Goal: Information Seeking & Learning: Learn about a topic

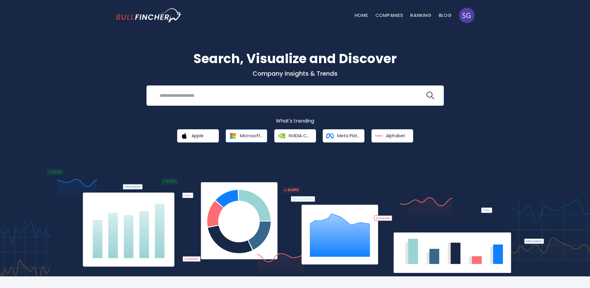
click at [247, 140] on link "Microsoft Corporation" at bounding box center [246, 135] width 42 height 13
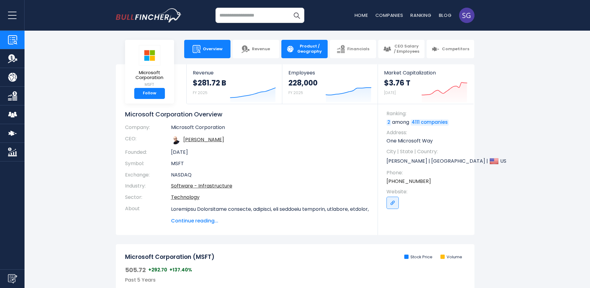
click at [307, 51] on span "Product / Geography" at bounding box center [310, 49] width 26 height 10
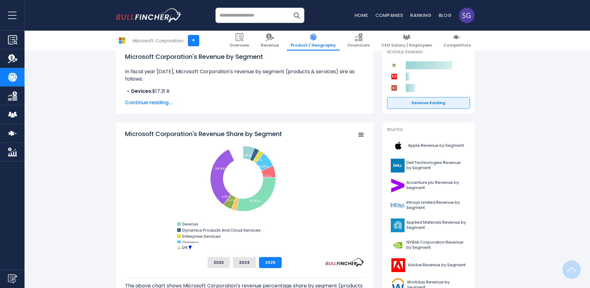
scroll to position [138, 0]
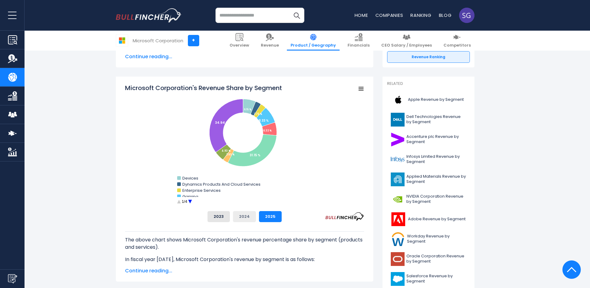
click at [244, 213] on button "2024" at bounding box center [244, 216] width 23 height 11
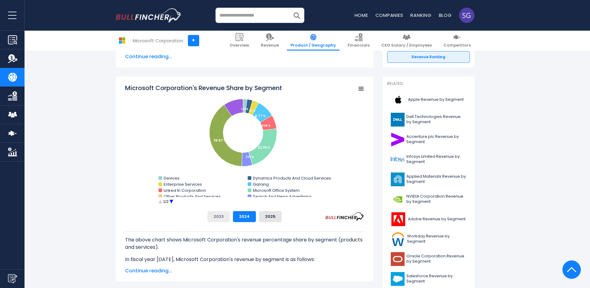
click at [222, 216] on button "2023" at bounding box center [218, 216] width 22 height 11
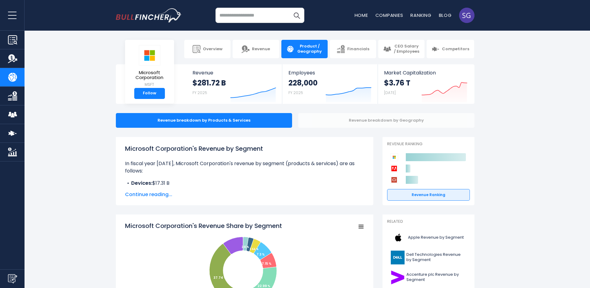
click at [357, 119] on div "Revenue breakdown by Geography" at bounding box center [386, 120] width 176 height 15
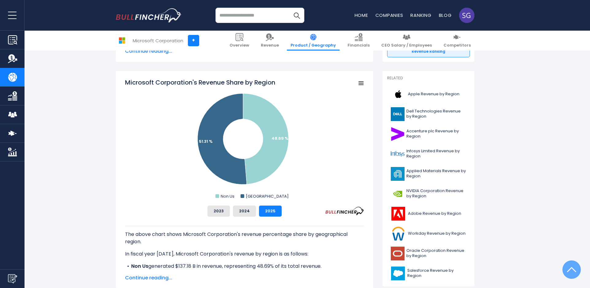
scroll to position [138, 0]
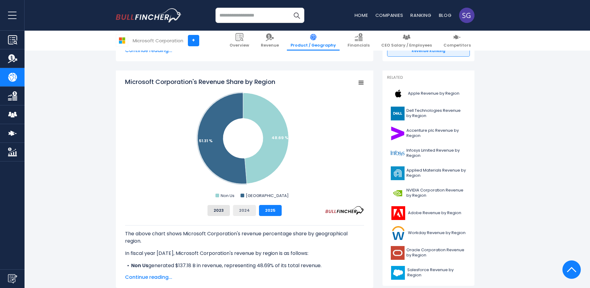
click at [244, 209] on button "2024" at bounding box center [244, 210] width 23 height 11
click at [221, 211] on button "2023" at bounding box center [218, 210] width 22 height 11
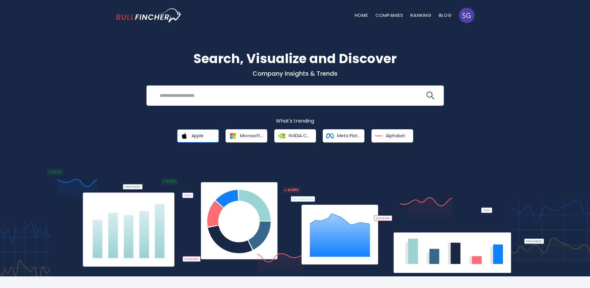
click at [197, 139] on link "Apple" at bounding box center [198, 135] width 42 height 13
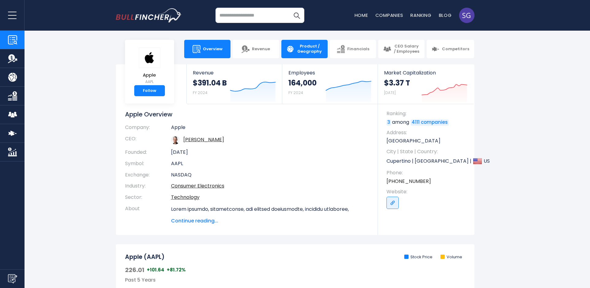
click at [310, 51] on span "Product / Geography" at bounding box center [310, 49] width 26 height 10
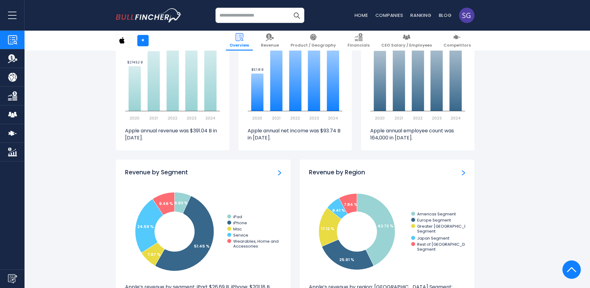
scroll to position [597, 0]
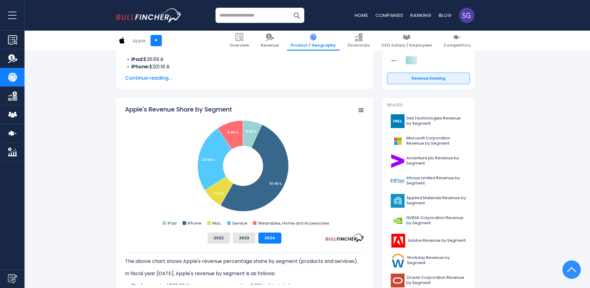
scroll to position [138, 0]
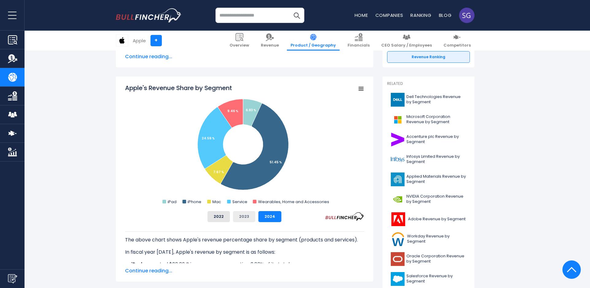
click at [246, 217] on button "2023" at bounding box center [244, 216] width 22 height 11
click at [218, 217] on button "2022" at bounding box center [218, 216] width 22 height 11
click at [261, 215] on button "2024" at bounding box center [269, 216] width 23 height 11
click at [250, 216] on button "2023" at bounding box center [244, 216] width 22 height 11
click at [270, 216] on button "2024" at bounding box center [269, 216] width 23 height 11
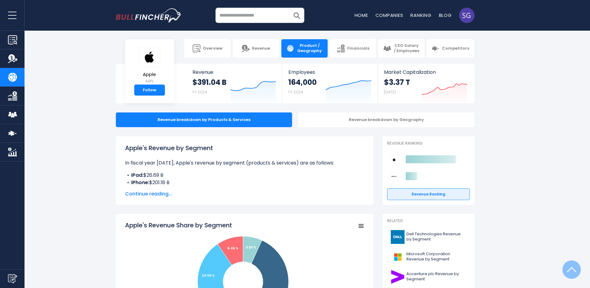
scroll to position [0, 0]
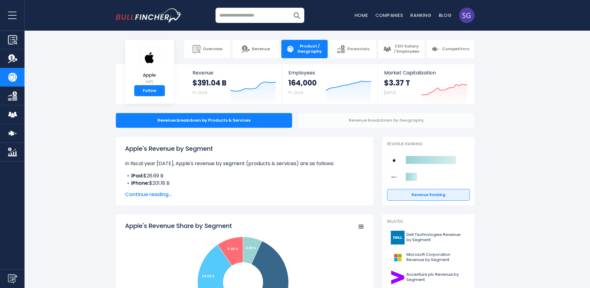
click at [361, 125] on div "Revenue breakdown by Geography" at bounding box center [386, 120] width 176 height 15
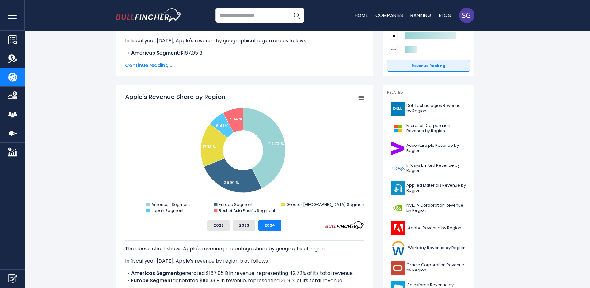
scroll to position [138, 0]
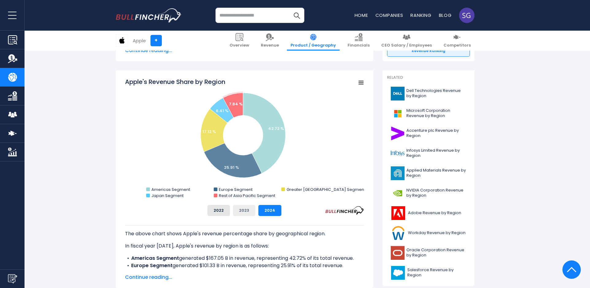
click at [247, 210] on button "2023" at bounding box center [244, 210] width 22 height 11
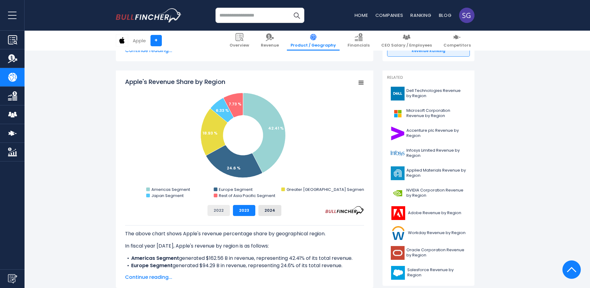
click at [221, 208] on button "2022" at bounding box center [218, 210] width 22 height 11
click at [238, 208] on button "2023" at bounding box center [244, 210] width 22 height 11
click at [266, 213] on button "2024" at bounding box center [269, 210] width 23 height 11
click at [246, 22] on input "search" at bounding box center [259, 15] width 89 height 15
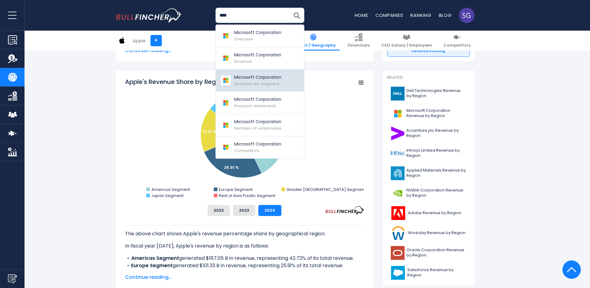
type input "****"
click at [244, 78] on p "Microsoft Corporation" at bounding box center [257, 77] width 47 height 6
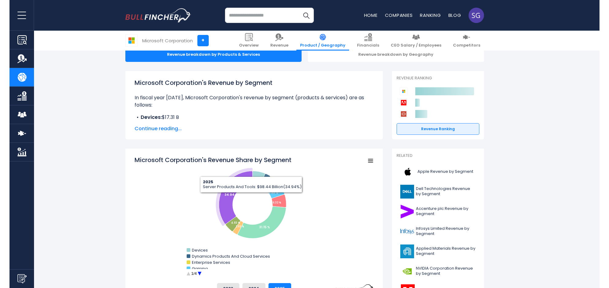
scroll to position [92, 0]
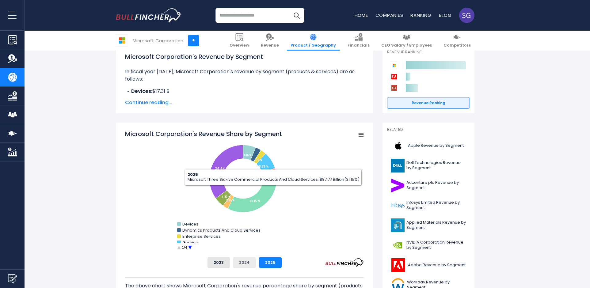
click at [248, 262] on button "2024" at bounding box center [244, 262] width 23 height 11
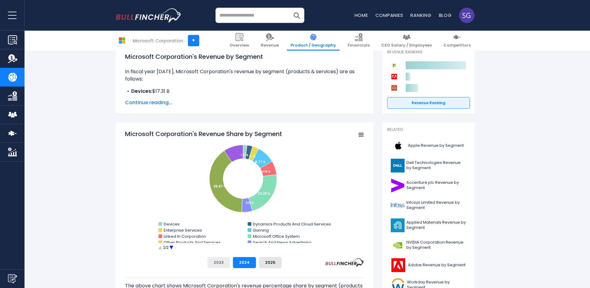
click at [220, 264] on button "2023" at bounding box center [218, 262] width 22 height 11
click at [238, 265] on button "2024" at bounding box center [244, 262] width 23 height 11
click at [266, 264] on button "2025" at bounding box center [270, 262] width 23 height 11
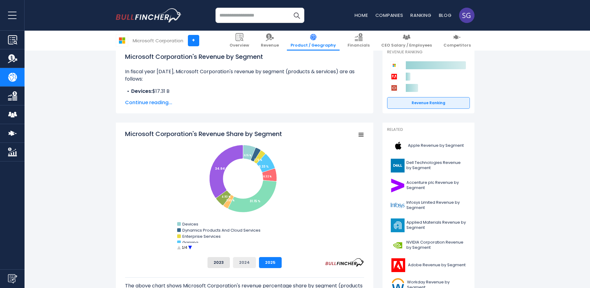
click at [242, 258] on button "2024" at bounding box center [244, 262] width 23 height 11
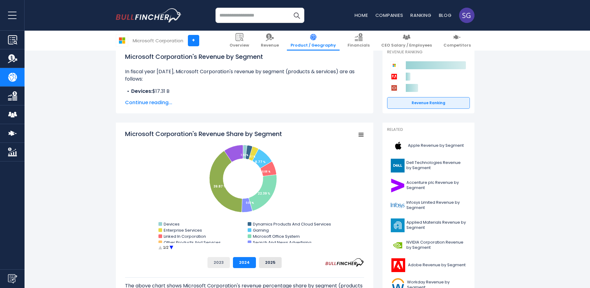
click at [221, 262] on button "2023" at bounding box center [218, 262] width 22 height 11
click at [245, 264] on button "2024" at bounding box center [244, 262] width 23 height 11
click at [275, 264] on button "2025" at bounding box center [270, 262] width 23 height 11
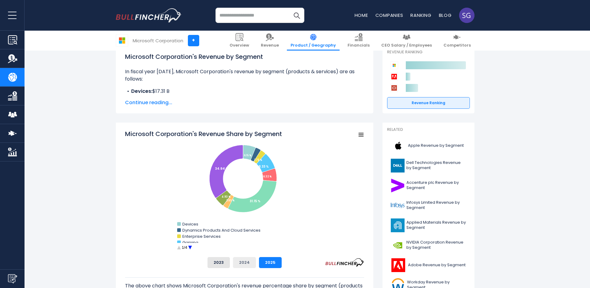
click at [247, 264] on button "2024" at bounding box center [244, 262] width 23 height 11
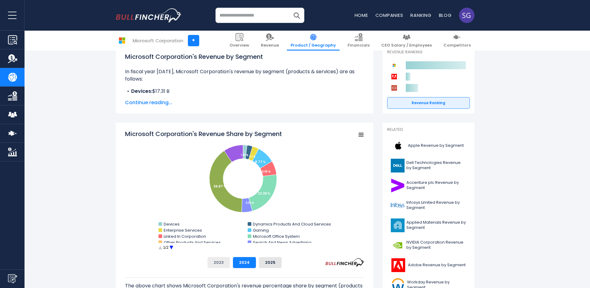
click at [213, 259] on button "2023" at bounding box center [218, 262] width 22 height 11
click at [240, 261] on button "2024" at bounding box center [244, 262] width 23 height 11
click at [269, 260] on button "2025" at bounding box center [270, 262] width 23 height 11
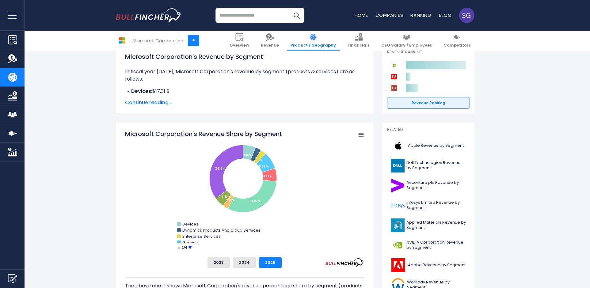
click at [191, 249] on circle "Microsoft Corporation's Revenue Share by Segment" at bounding box center [189, 247] width 9 height 9
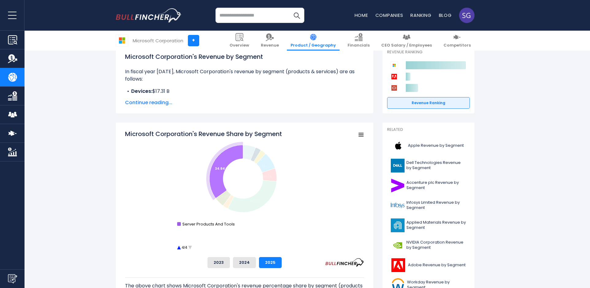
click at [180, 224] on rect "Microsoft Corporation's Revenue Share by Segment" at bounding box center [179, 224] width 4 height 4
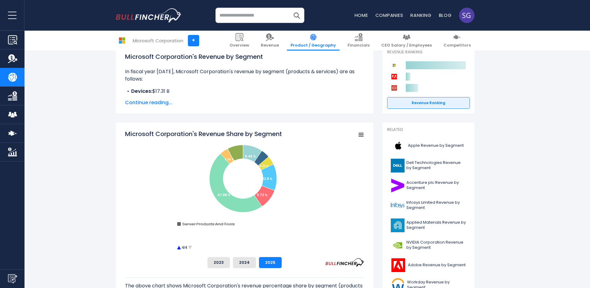
click at [179, 248] on circle "Microsoft Corporation's Revenue Share by Segment" at bounding box center [178, 247] width 9 height 9
